Goal: Information Seeking & Learning: Find specific fact

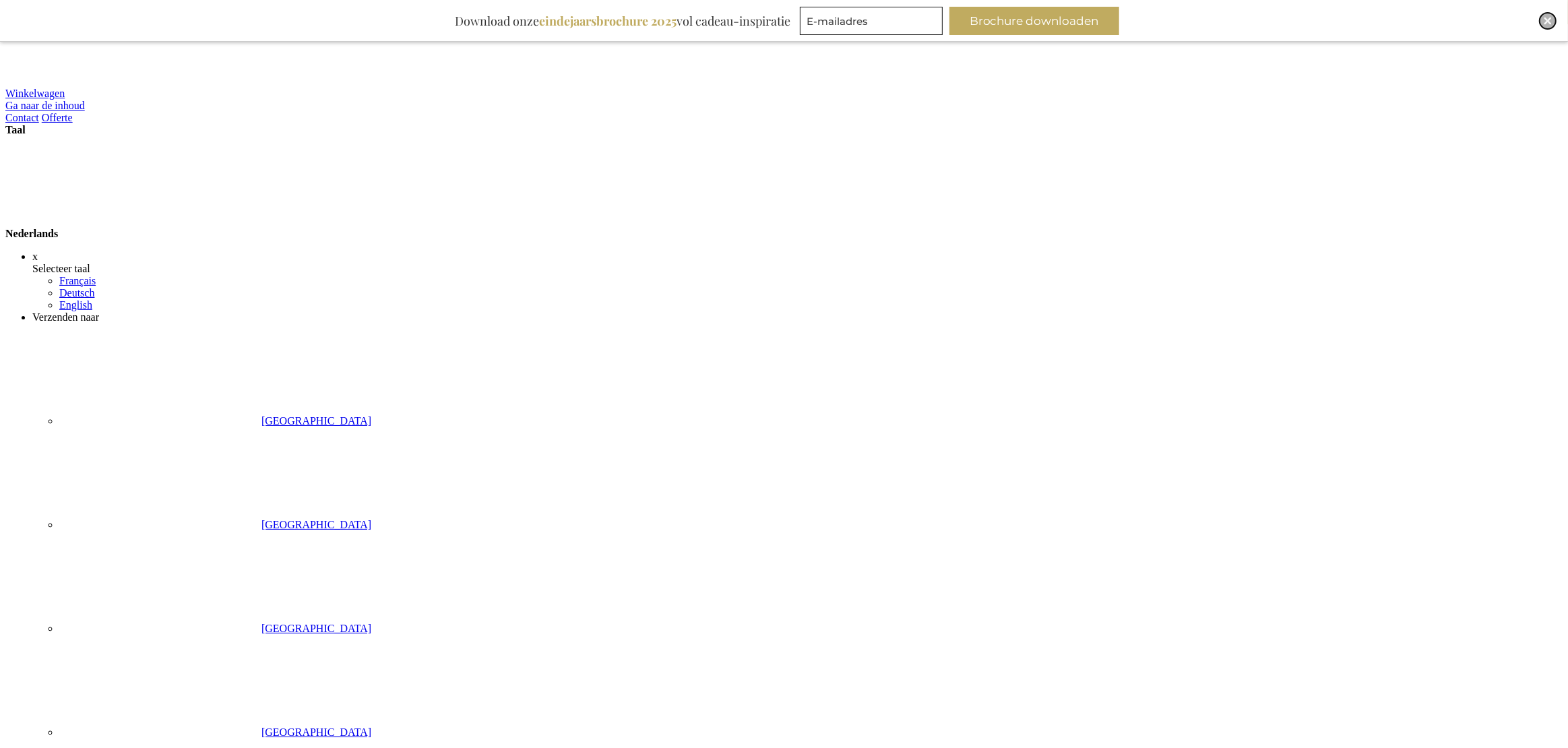
click at [1546, 17] on img "Close" at bounding box center [1548, 21] width 8 height 8
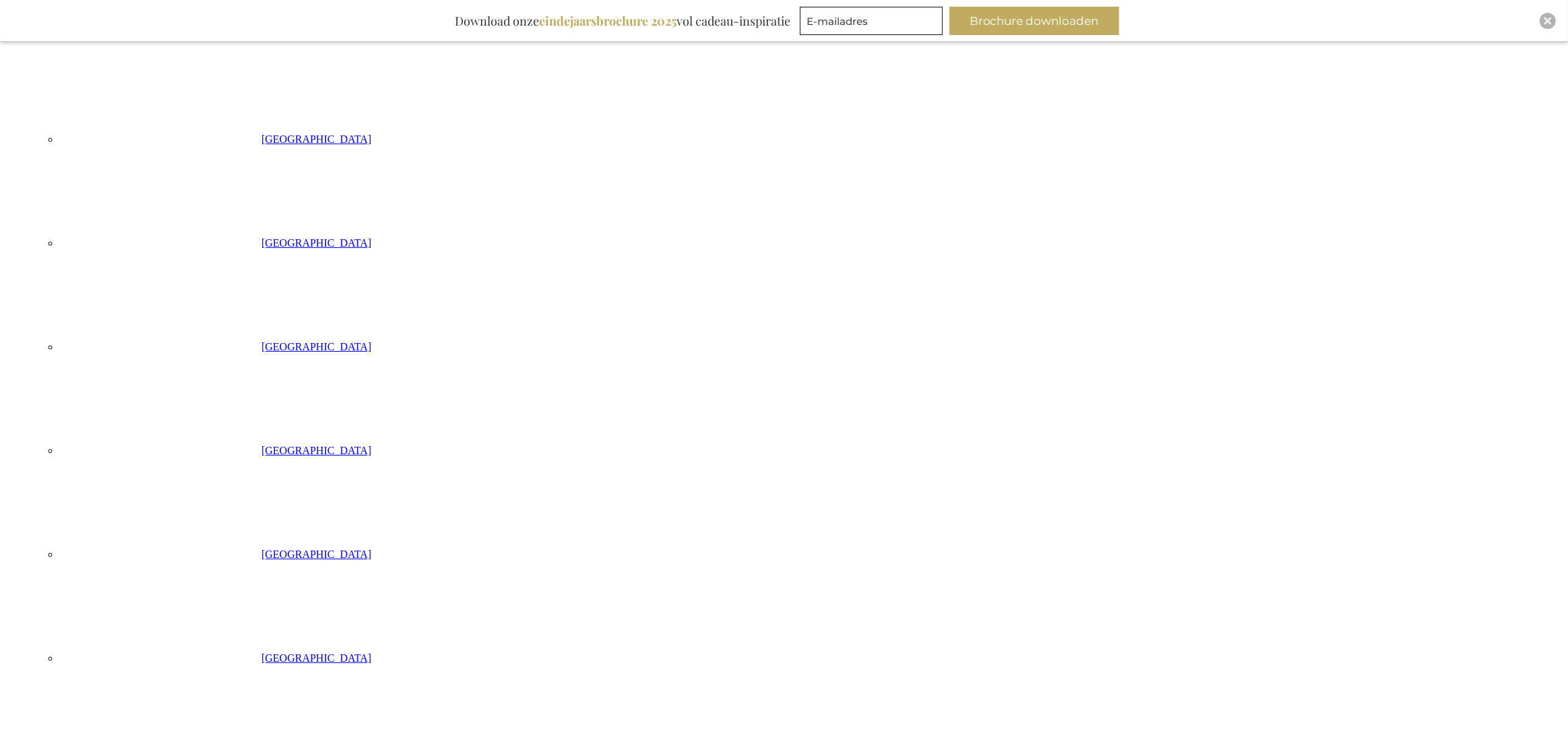
scroll to position [459, 0]
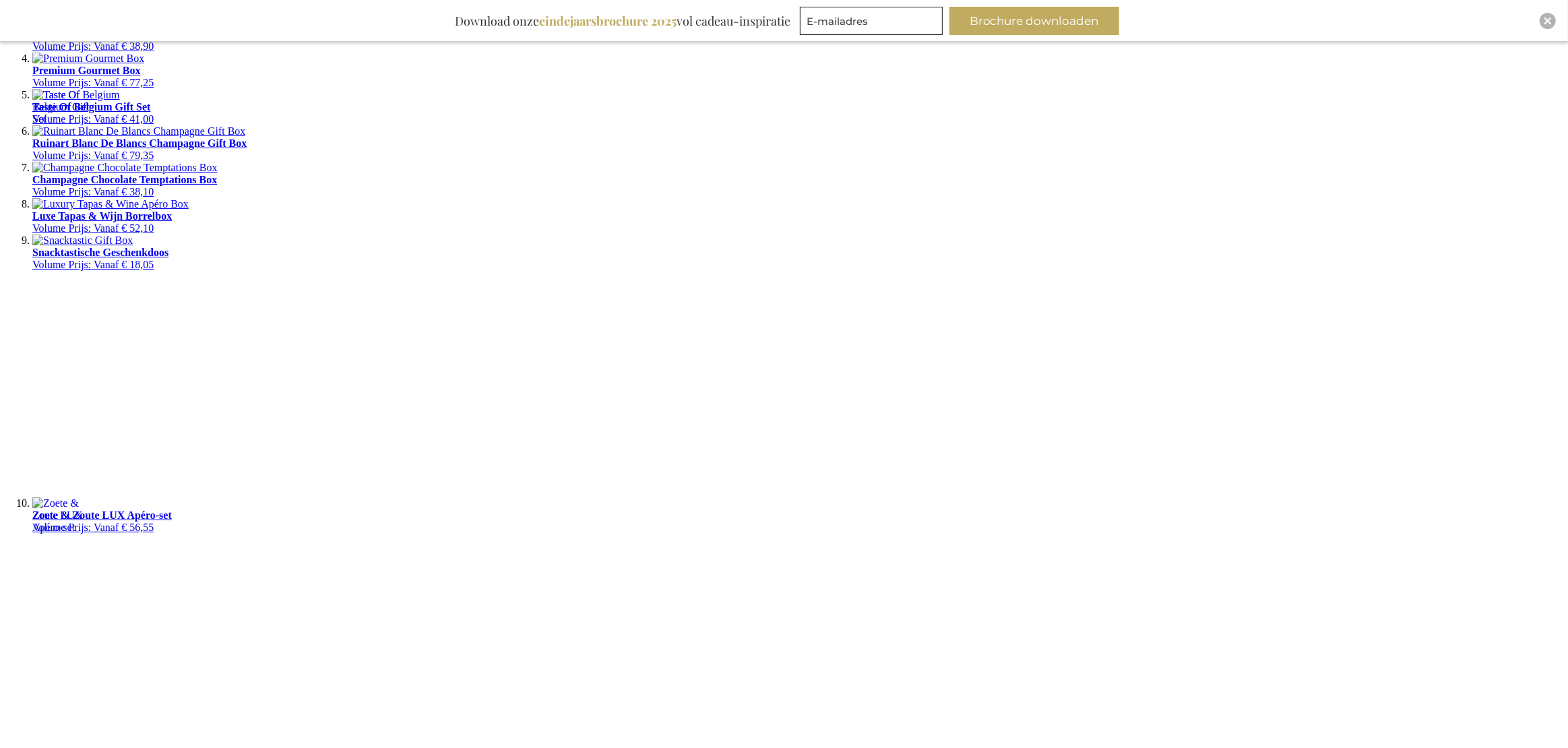
scroll to position [3045, 0]
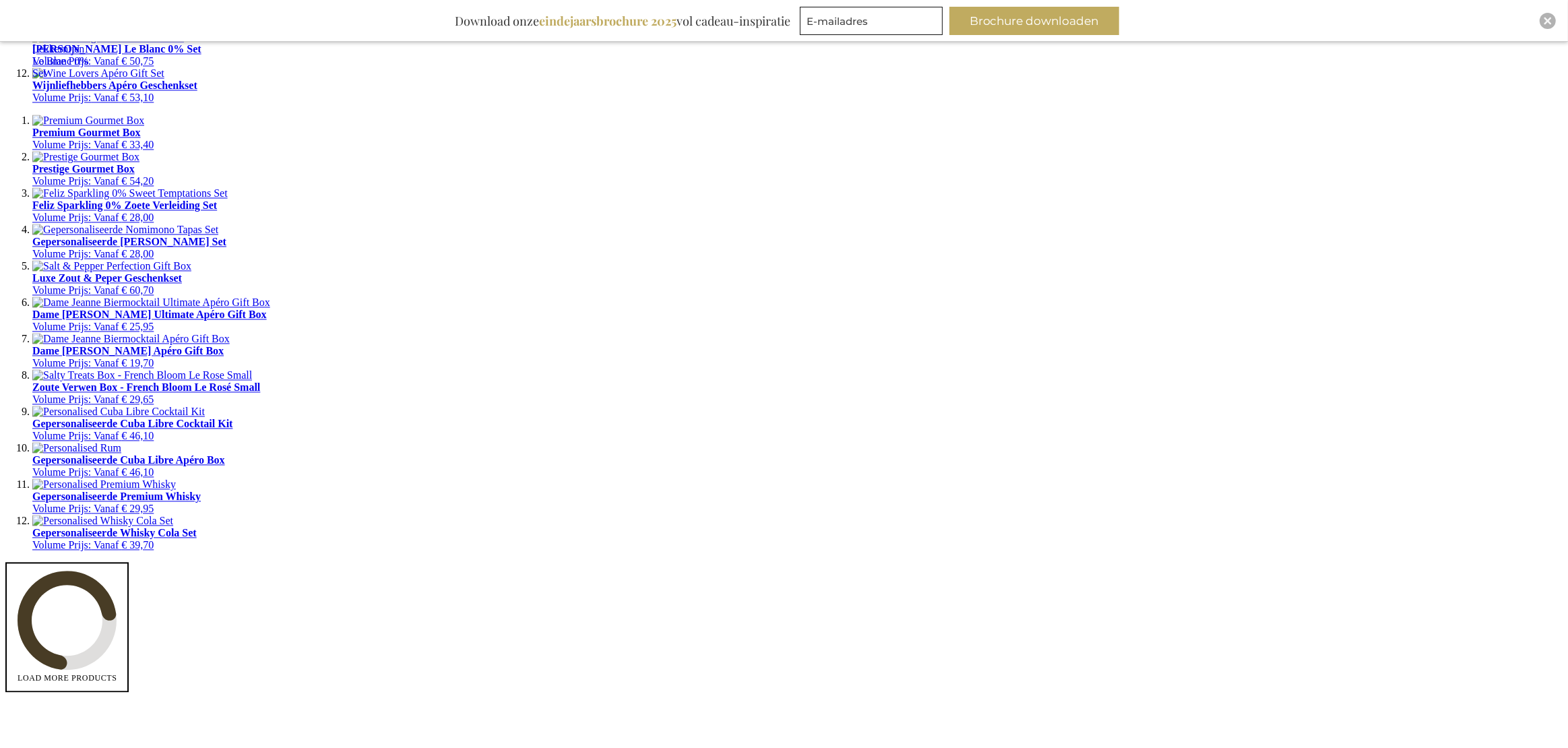
scroll to position [4913, 0]
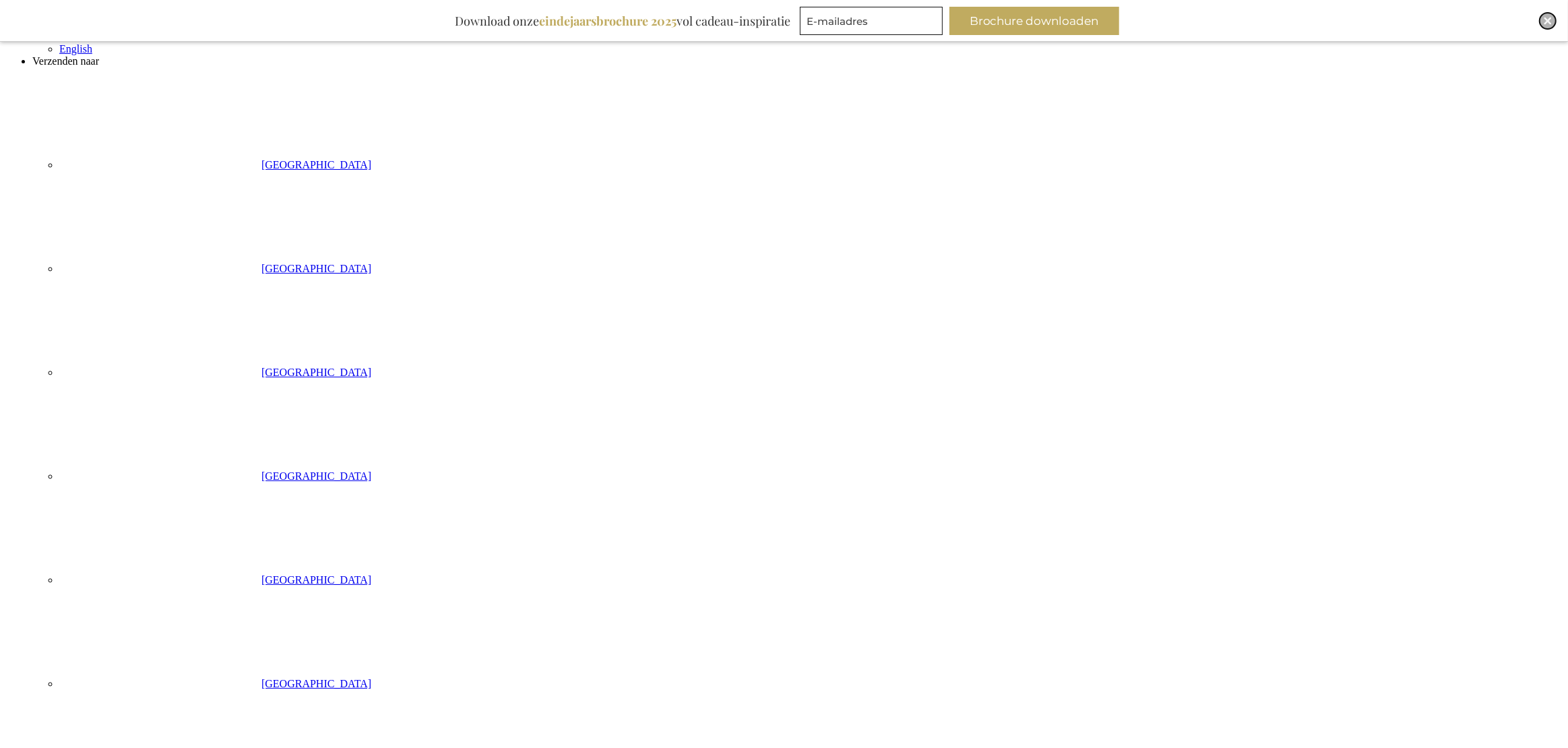
click at [1552, 19] on div "Close" at bounding box center [1547, 20] width 16 height 16
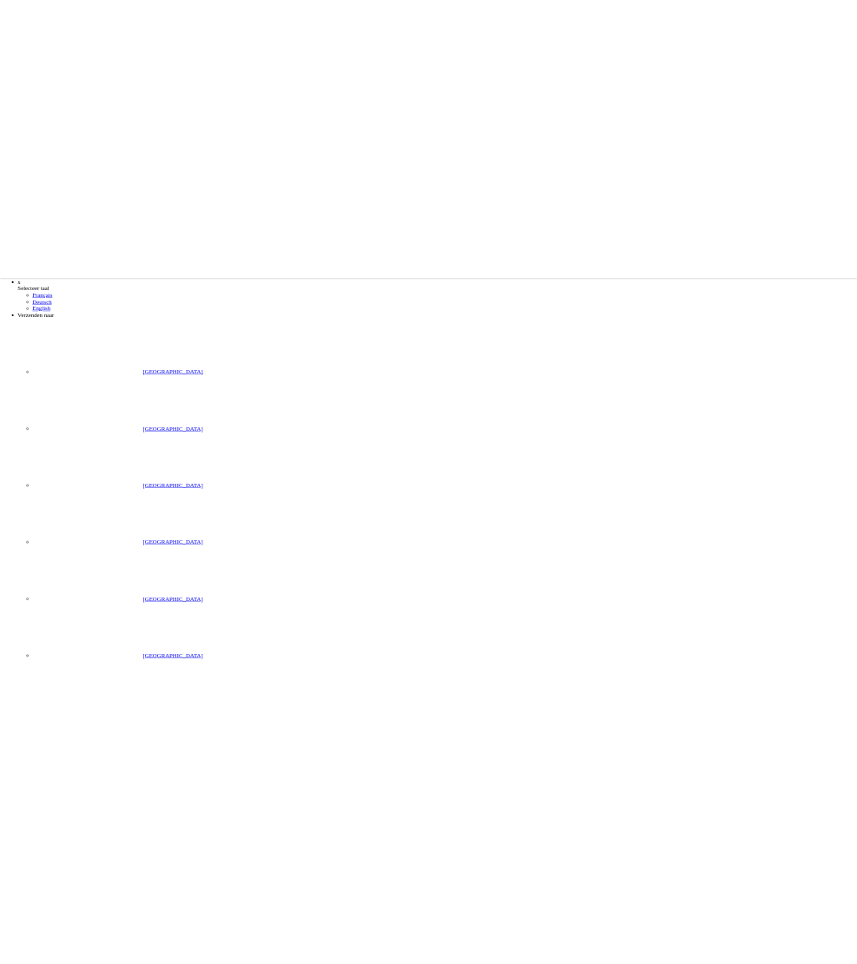
scroll to position [276, 0]
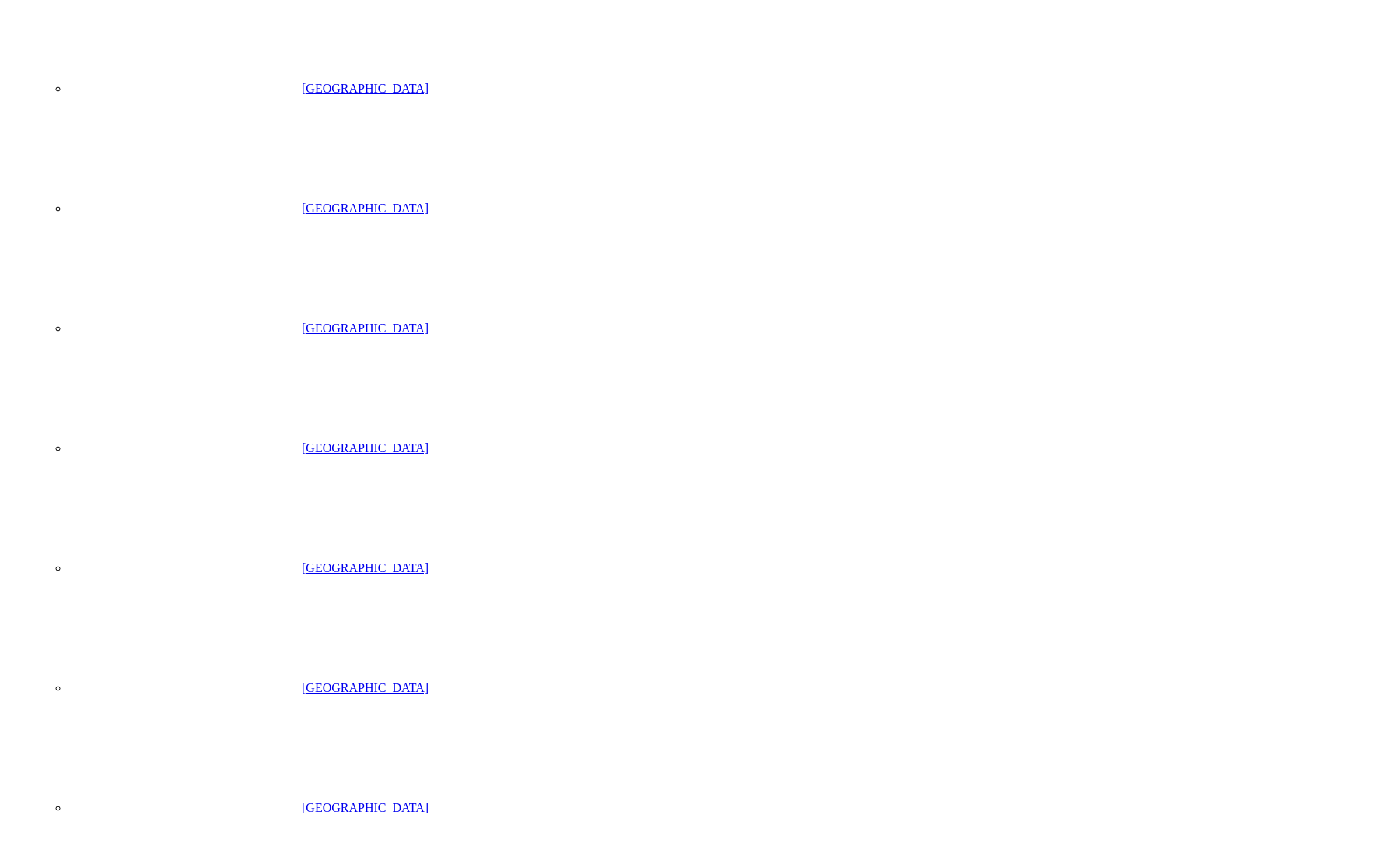
scroll to position [348, 0]
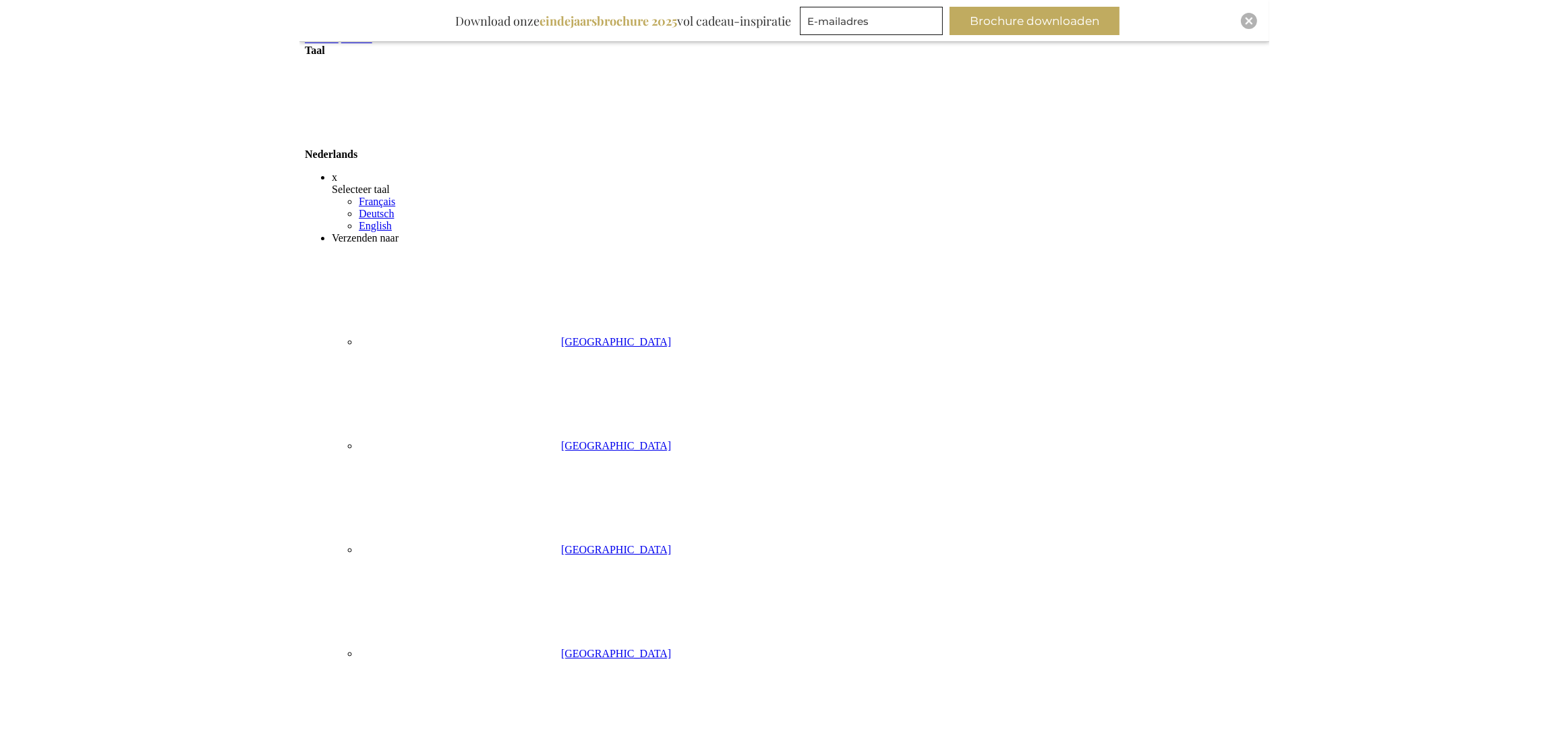
scroll to position [87, 0]
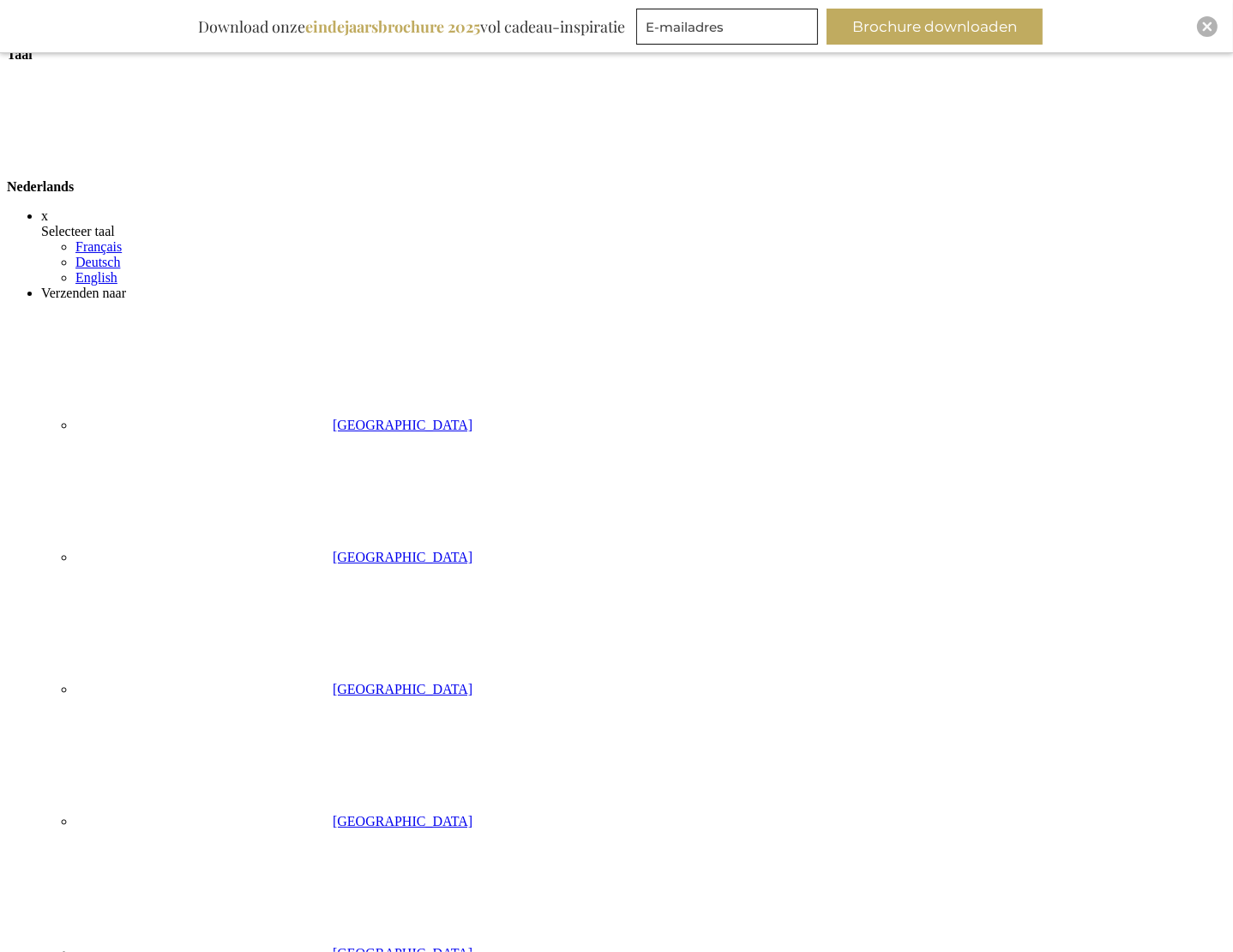
drag, startPoint x: 691, startPoint y: 487, endPoint x: 817, endPoint y: 486, distance: 126.0
copy td "EB-PKT-OFFI-PARTY"
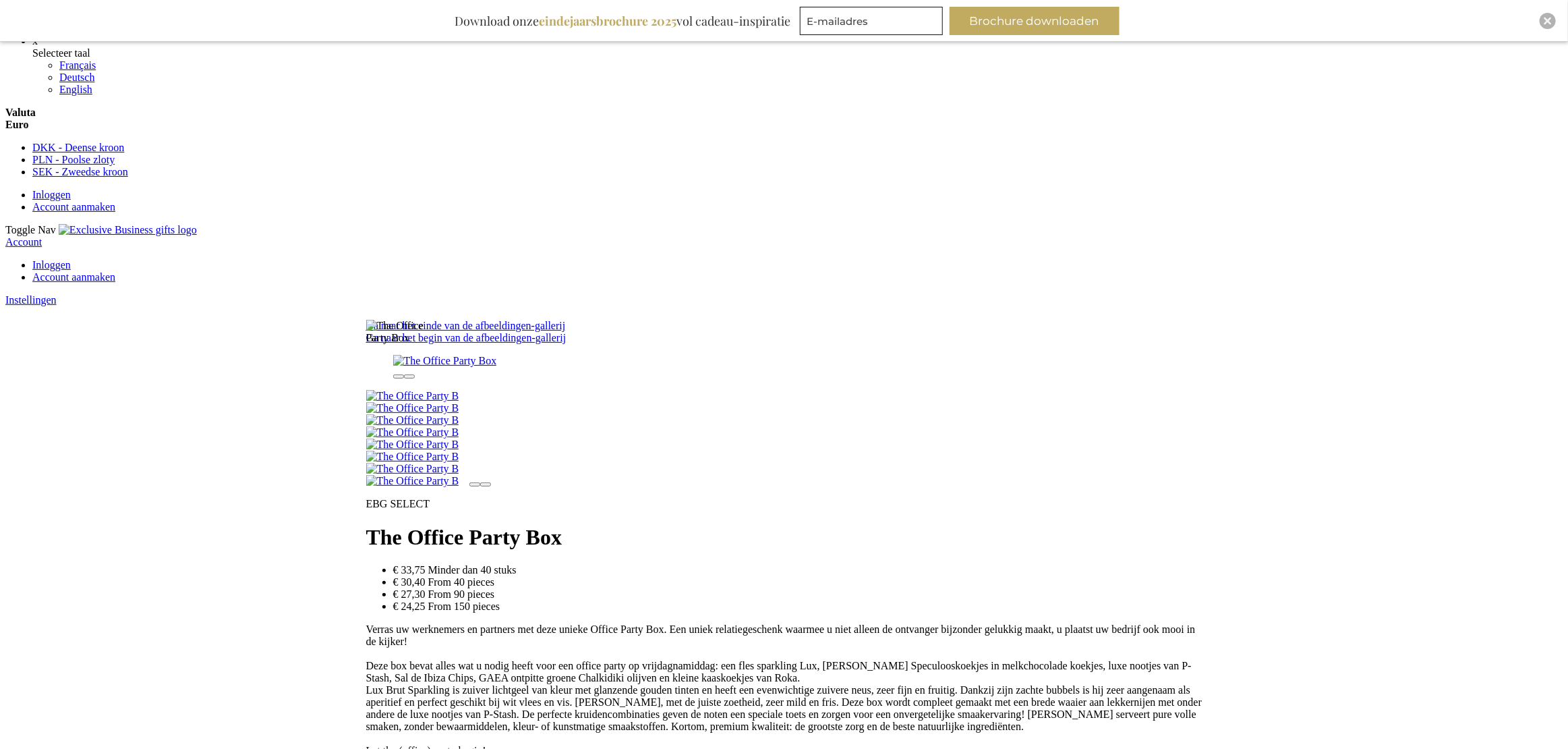
scroll to position [85, 0]
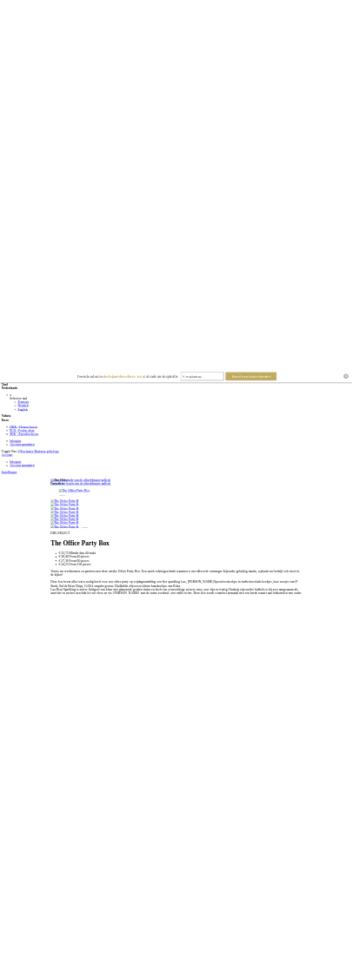
scroll to position [109, 0]
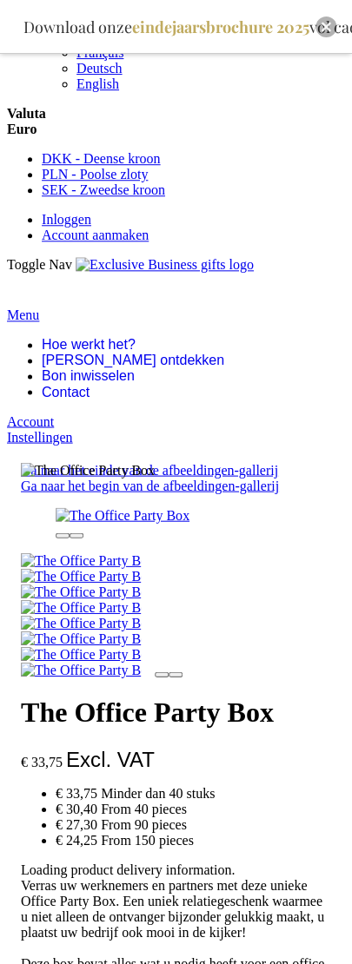
scroll to position [109, 0]
